Goal: Register for event/course

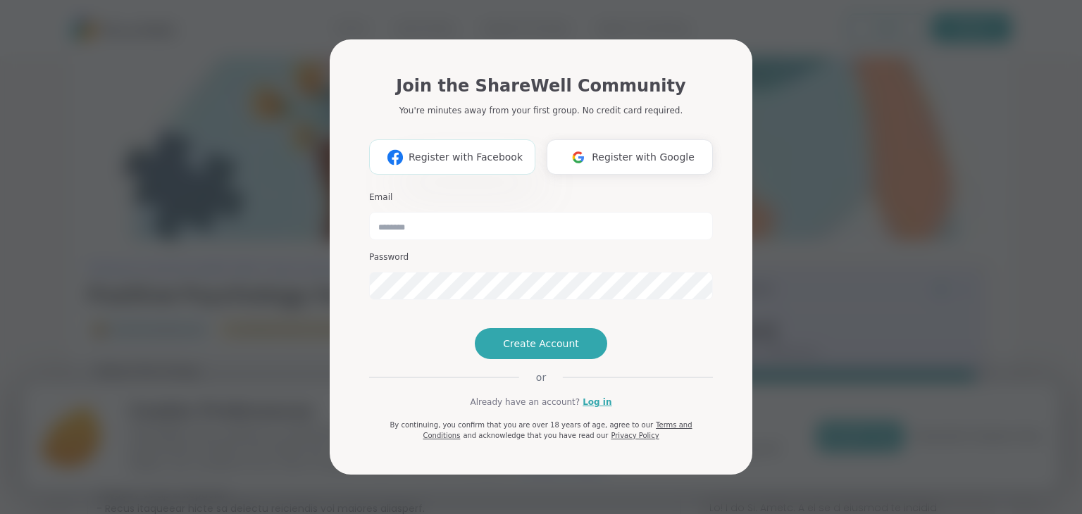
click at [445, 150] on span "Register with Facebook" at bounding box center [466, 157] width 114 height 15
click at [414, 212] on input "email" at bounding box center [541, 226] width 344 height 28
type input "**********"
click at [533, 351] on span "Create Account" at bounding box center [541, 344] width 76 height 14
click at [565, 351] on span "Create Account" at bounding box center [541, 344] width 76 height 14
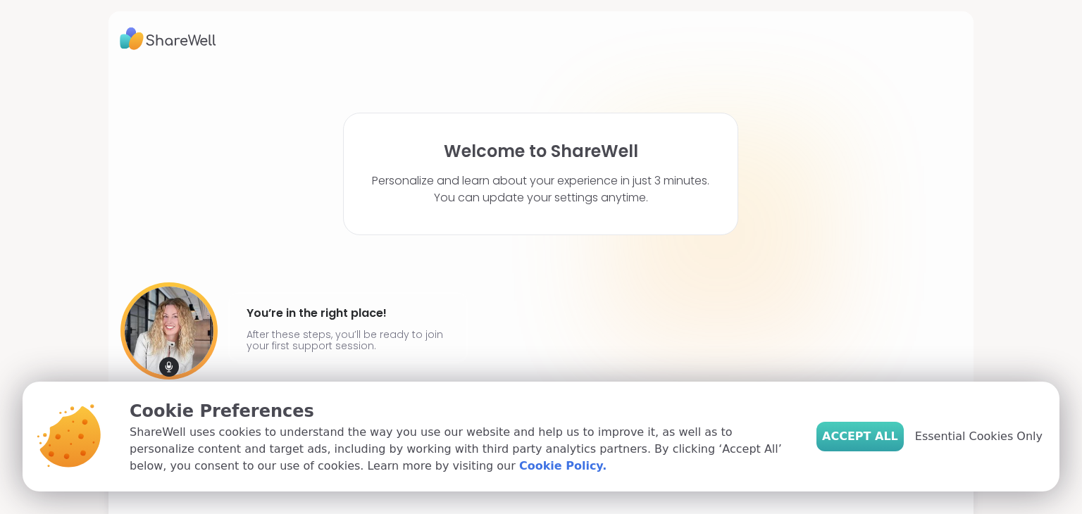
click at [869, 433] on span "Accept All" at bounding box center [860, 436] width 76 height 17
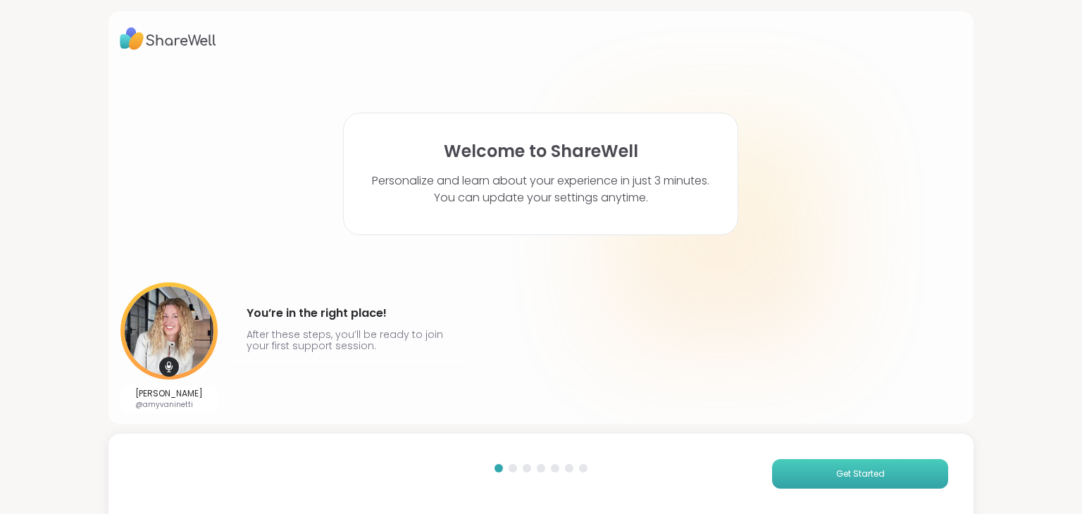
click at [841, 476] on span "Get Started" at bounding box center [860, 474] width 49 height 13
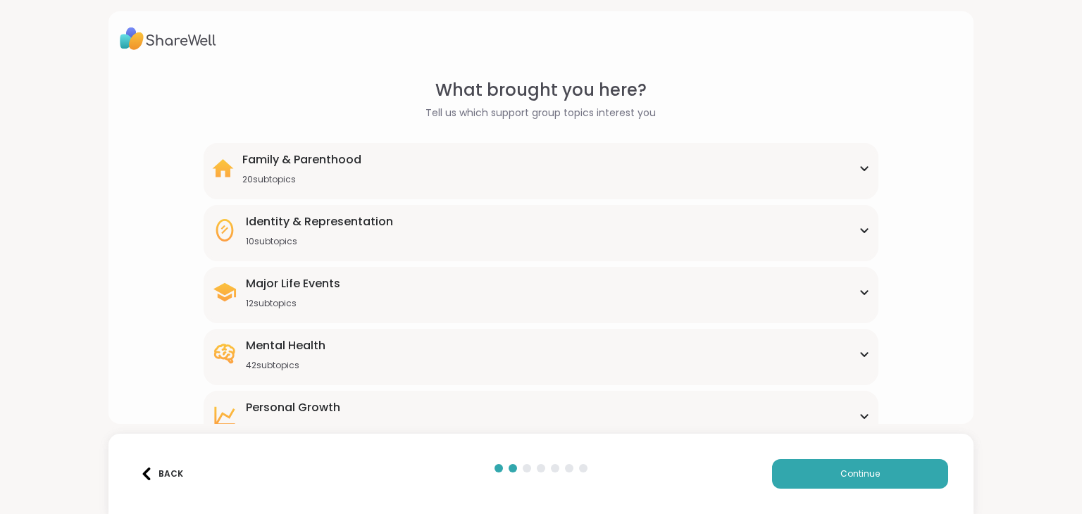
click at [326, 351] on div "Mental Health 42 subtopics" at bounding box center [540, 354] width 657 height 34
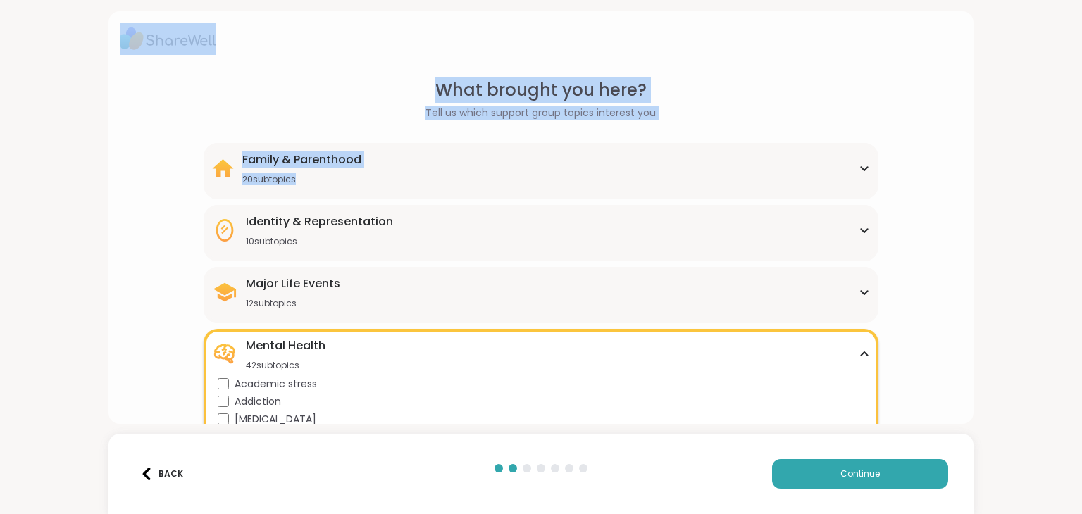
drag, startPoint x: 1081, startPoint y: 45, endPoint x: 1069, endPoint y: 77, distance: 34.5
click at [1069, 77] on div "What brought you here? Tell us which support group topics interest you Family &…" at bounding box center [541, 257] width 1082 height 514
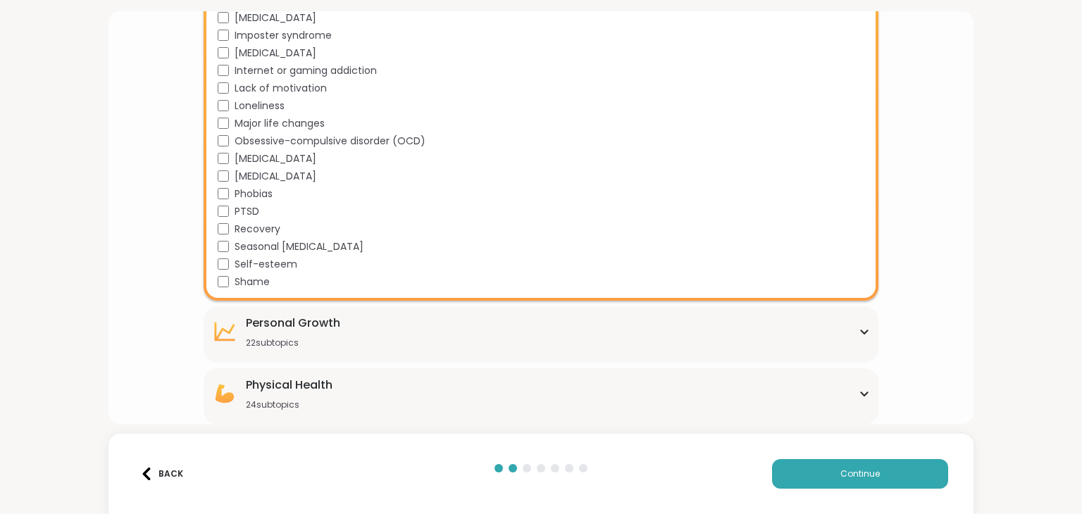
scroll to position [845, 0]
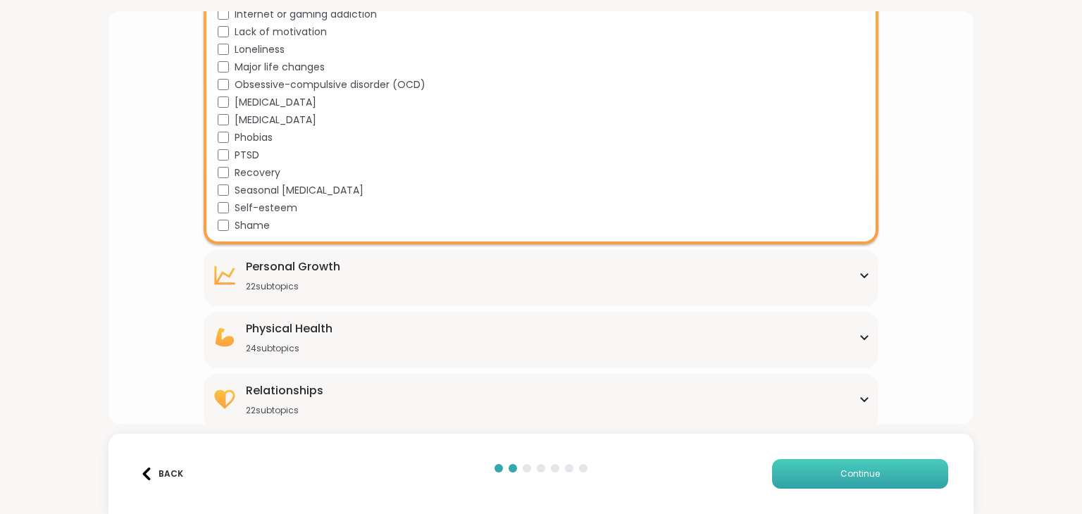
click at [875, 468] on span "Continue" at bounding box center [859, 474] width 39 height 13
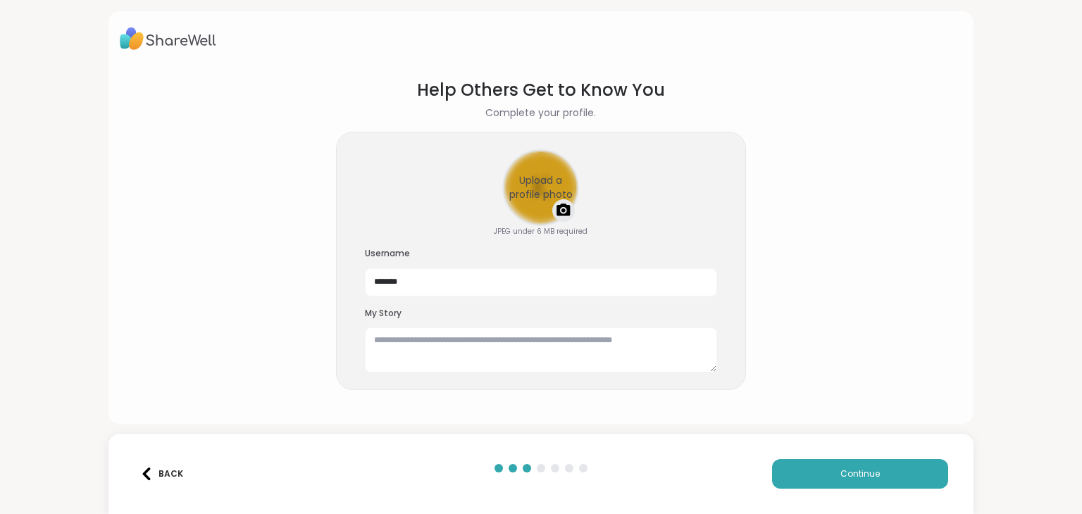
click at [542, 195] on div "Upload a profile photo" at bounding box center [541, 188] width 74 height 74
click at [427, 348] on textarea at bounding box center [541, 350] width 352 height 45
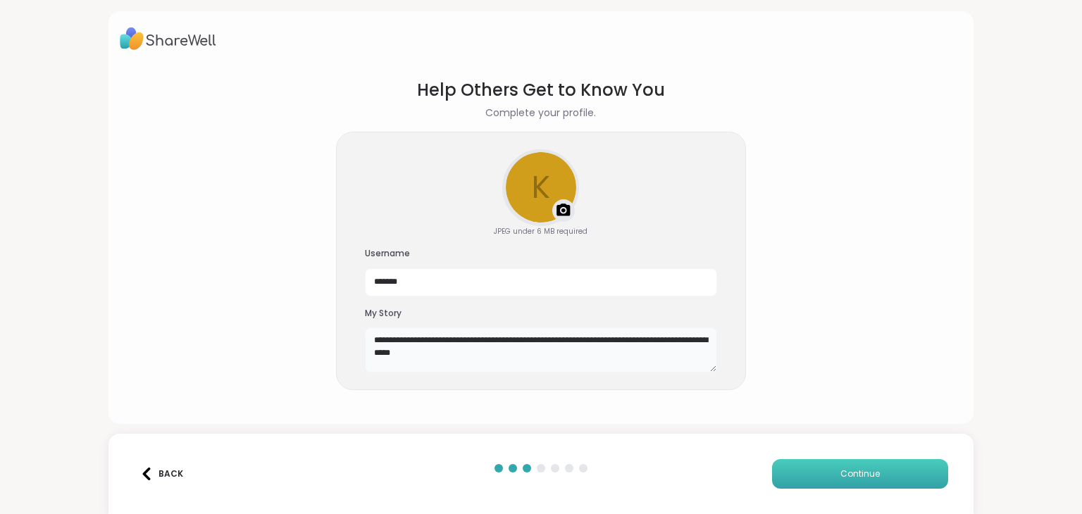
type textarea "**********"
click at [874, 468] on span "Continue" at bounding box center [859, 474] width 39 height 13
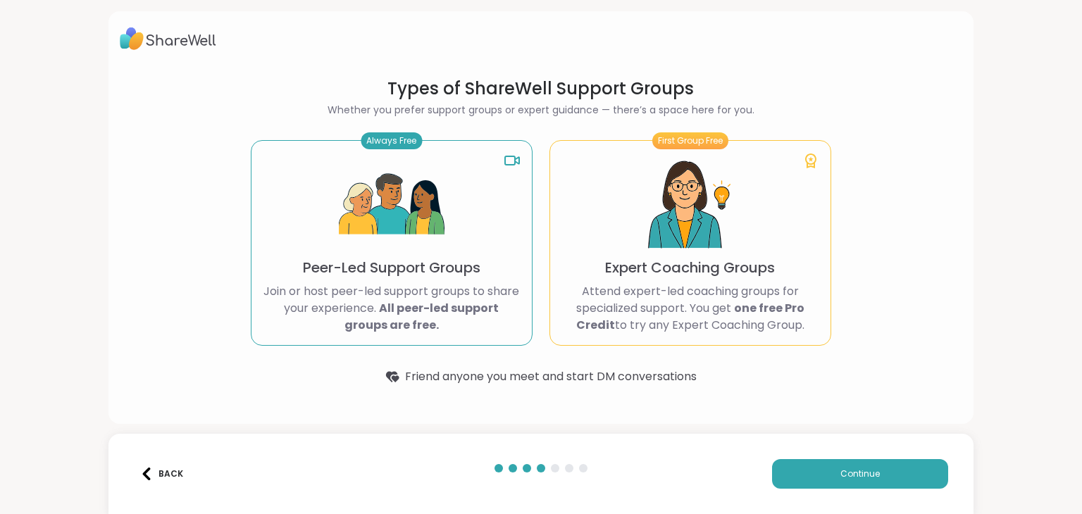
click at [445, 226] on div "Always Free Peer-Led Support Groups Join or host peer-led support groups to sha…" at bounding box center [392, 243] width 282 height 206
click at [413, 231] on img at bounding box center [392, 205] width 106 height 106
click at [850, 473] on span "Continue" at bounding box center [859, 474] width 39 height 13
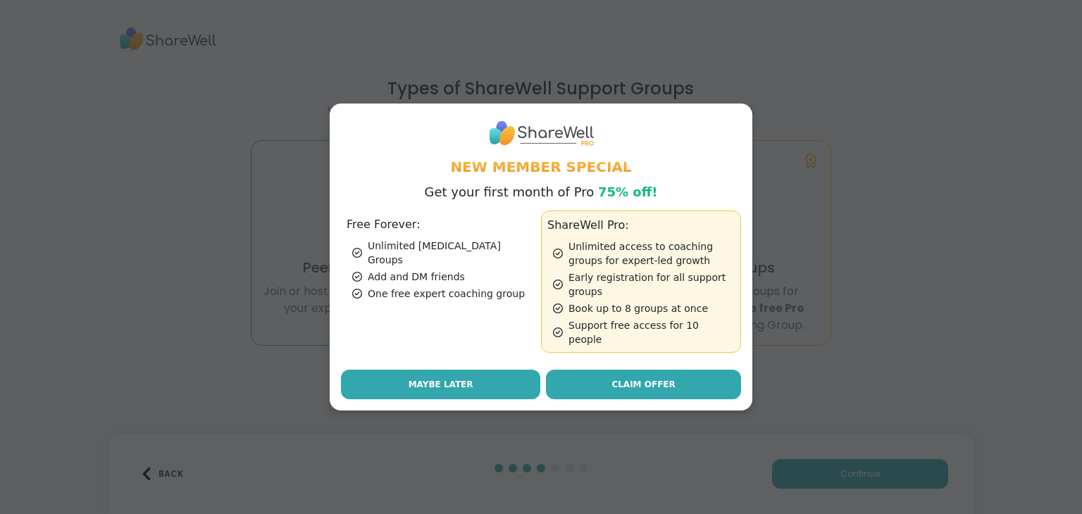
click at [506, 370] on button "Maybe Later" at bounding box center [440, 385] width 199 height 30
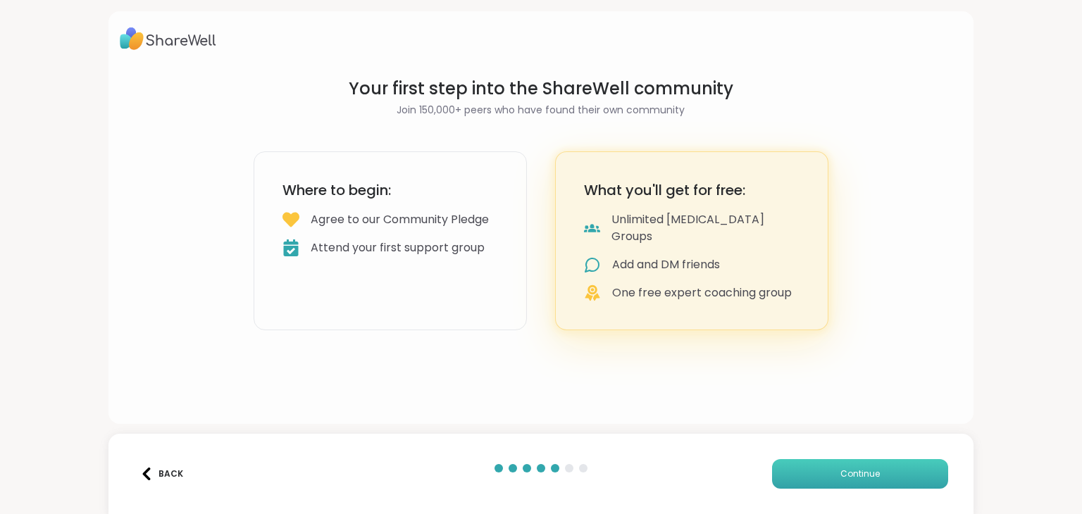
click at [791, 462] on button "Continue" at bounding box center [860, 474] width 176 height 30
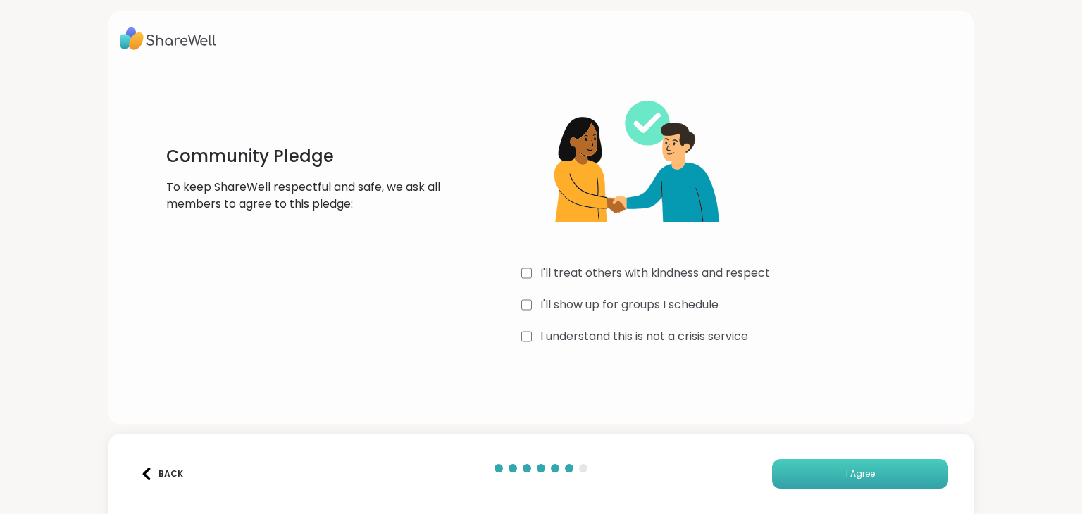
click at [806, 476] on button "I Agree" at bounding box center [860, 474] width 176 height 30
